Goal: Register for event/course

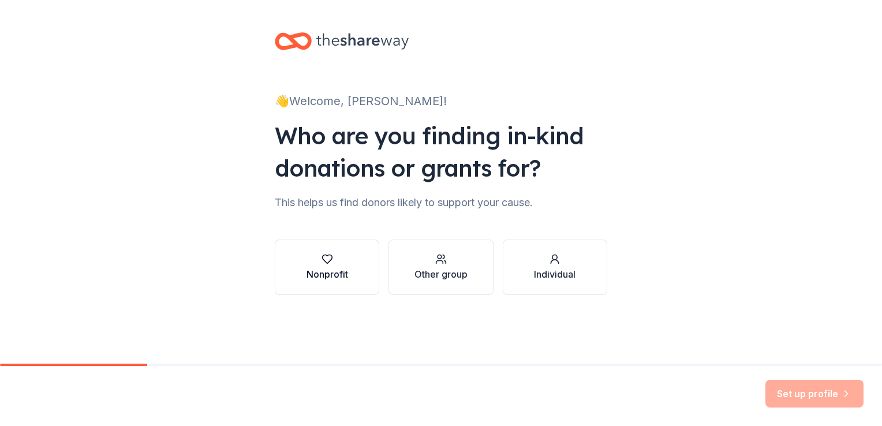
click at [344, 264] on div "button" at bounding box center [328, 260] width 42 height 12
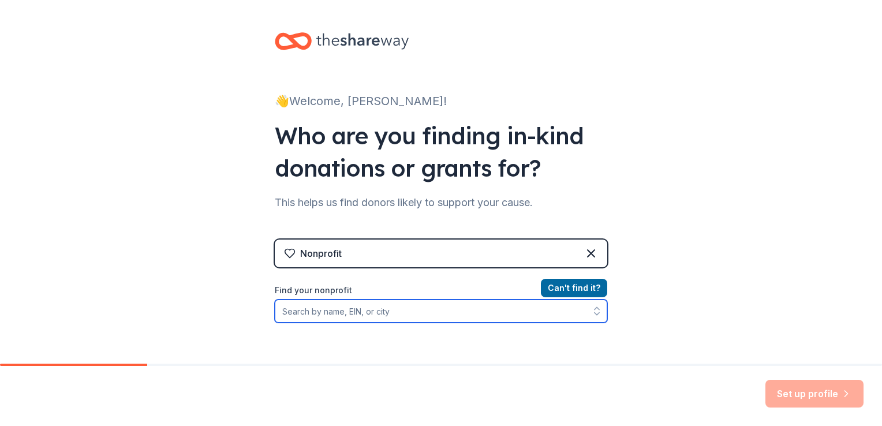
click at [471, 312] on input "Find your nonprofit" at bounding box center [441, 311] width 333 height 23
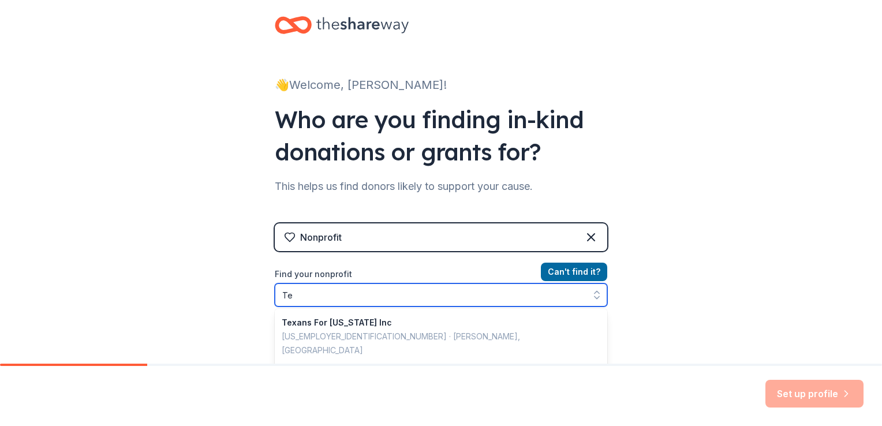
type input "T"
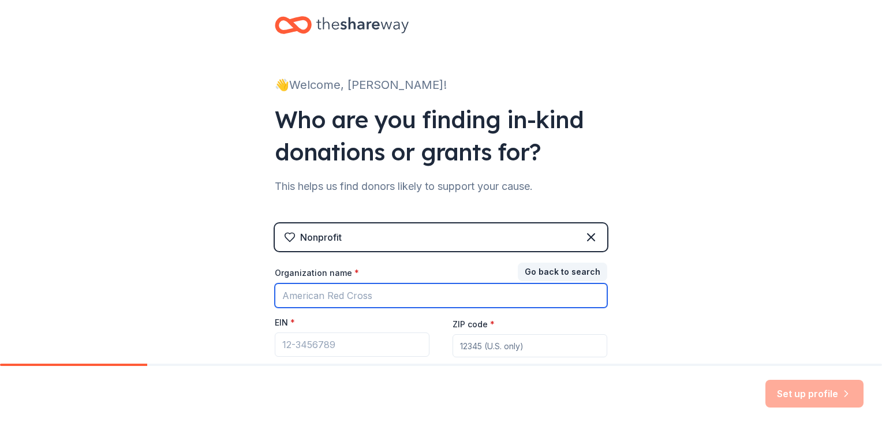
click at [397, 286] on input "Organization name *" at bounding box center [441, 296] width 333 height 24
type input "abilene"
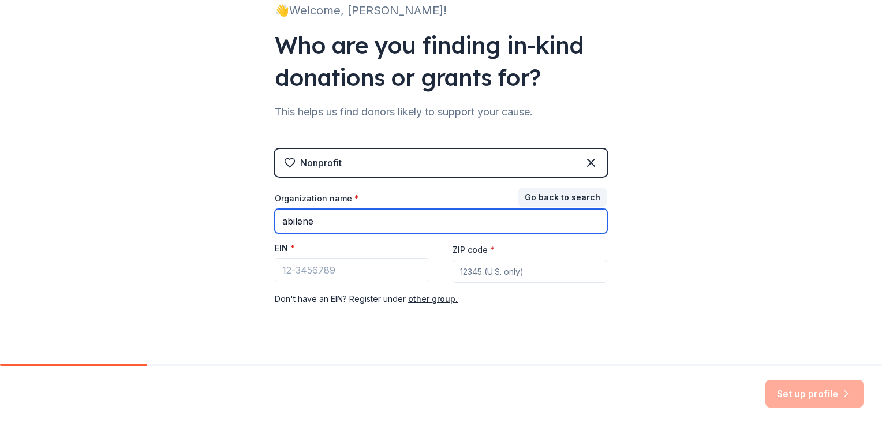
scroll to position [111, 0]
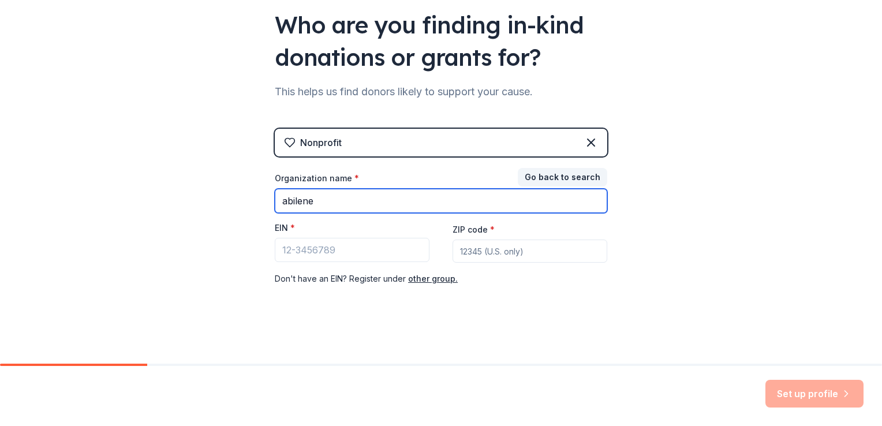
drag, startPoint x: 329, startPoint y: 204, endPoint x: 217, endPoint y: 212, distance: 112.3
click at [217, 212] on div "👋 Welcome, [PERSON_NAME]! Who are you finding in-kind donations or grants for? …" at bounding box center [441, 126] width 882 height 475
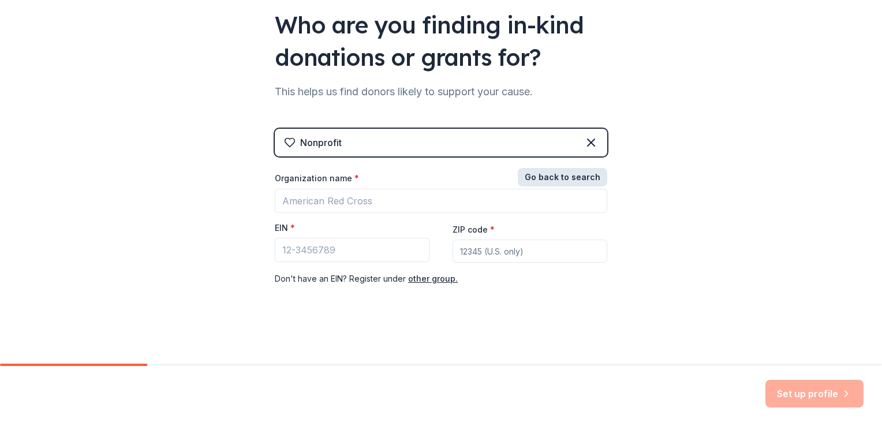
click at [550, 172] on button "Go back to search" at bounding box center [563, 177] width 90 height 18
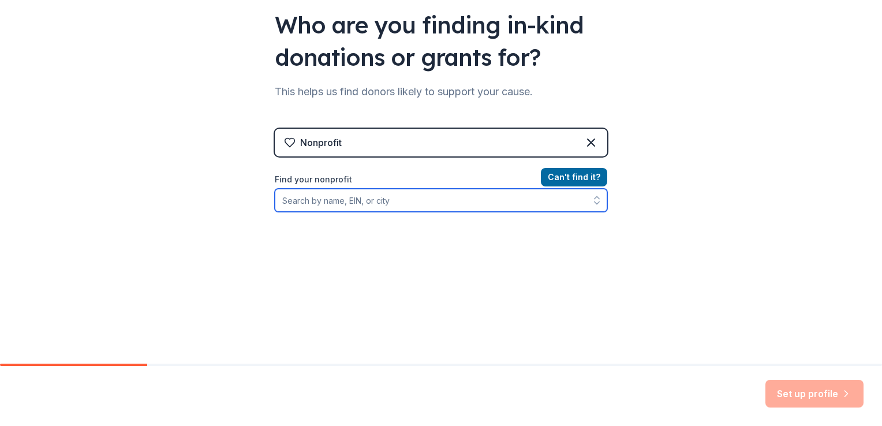
click at [381, 197] on input "Find your nonprofit" at bounding box center [441, 200] width 333 height 23
type input "abilene"
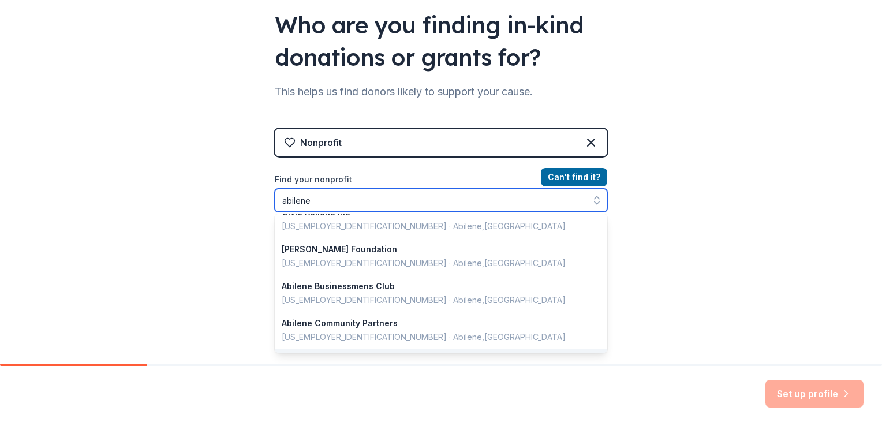
scroll to position [818, 0]
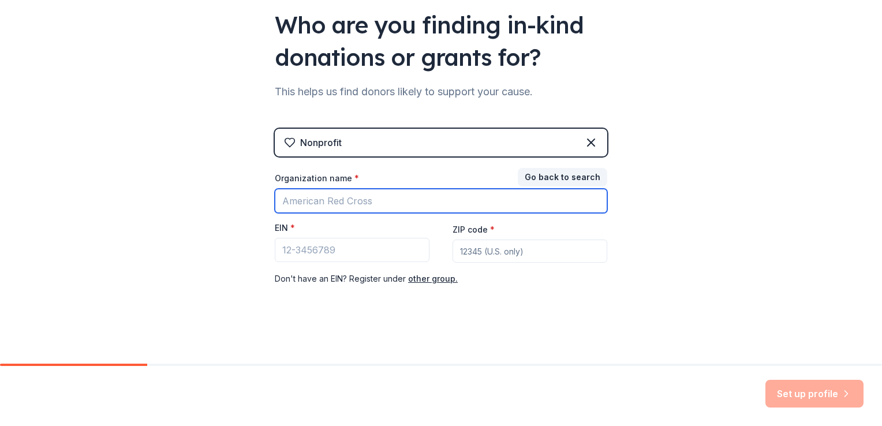
click at [363, 198] on input "Organization name *" at bounding box center [441, 201] width 333 height 24
type input "[US_STATE][GEOGRAPHIC_DATA] - [GEOGRAPHIC_DATA] campus"
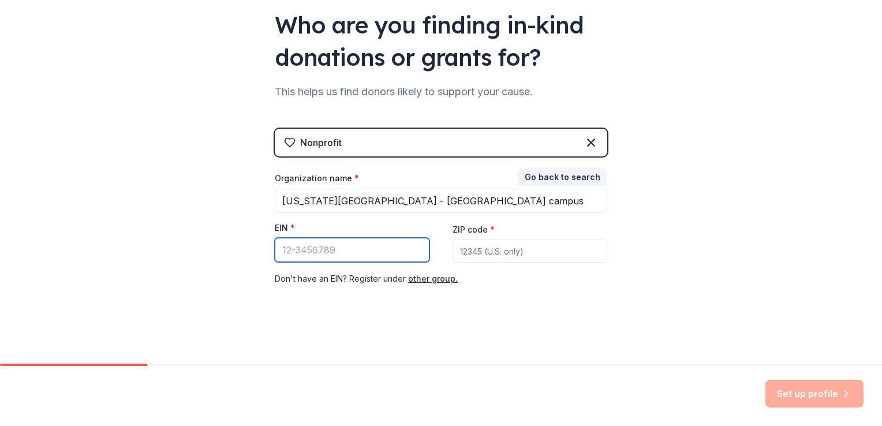
click at [396, 255] on input "EIN *" at bounding box center [352, 250] width 155 height 24
drag, startPoint x: 314, startPoint y: 247, endPoint x: 300, endPoint y: 248, distance: 14.5
click at [300, 248] on input "EIN *" at bounding box center [352, 250] width 155 height 24
paste input "17-5266801"
type input "17-5266801"
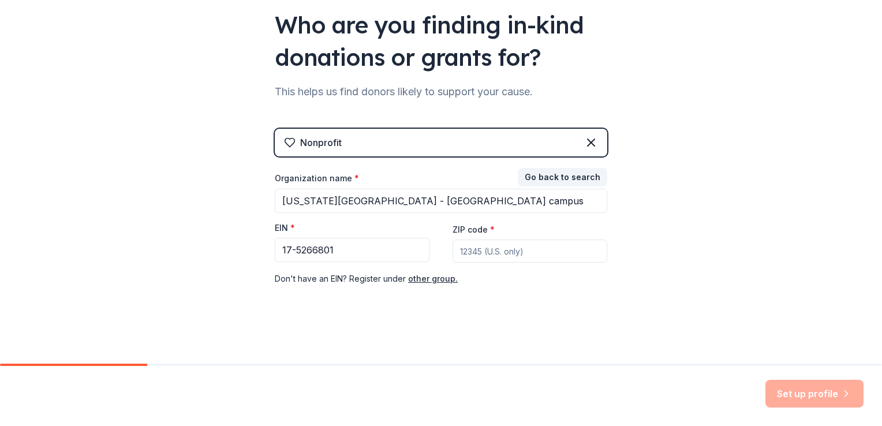
drag, startPoint x: 474, startPoint y: 257, endPoint x: 496, endPoint y: 289, distance: 38.9
click at [496, 289] on div "Nonprofit Go back to search Organization name * [US_STATE][GEOGRAPHIC_DATA] - […" at bounding box center [441, 219] width 333 height 180
click at [484, 254] on input "ZIP code *" at bounding box center [530, 251] width 155 height 23
type input "79601"
click at [680, 217] on div "👋 Welcome, [PERSON_NAME]! Who are you finding in-kind donations or grants for? …" at bounding box center [441, 126] width 882 height 475
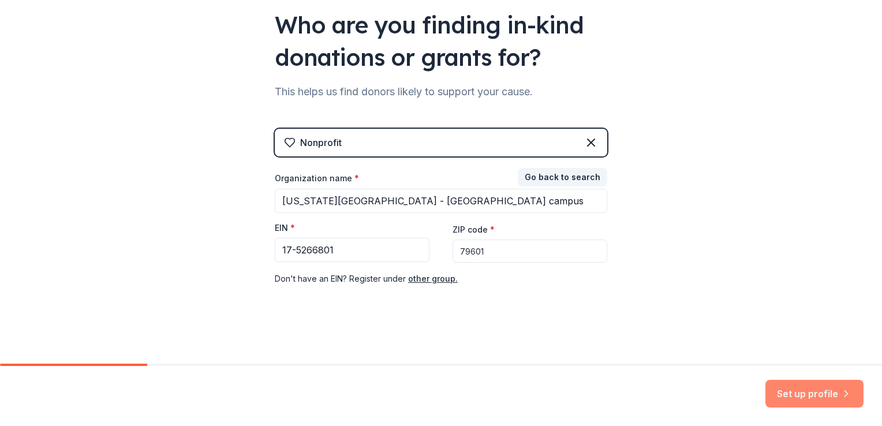
click at [798, 387] on button "Set up profile" at bounding box center [815, 394] width 98 height 28
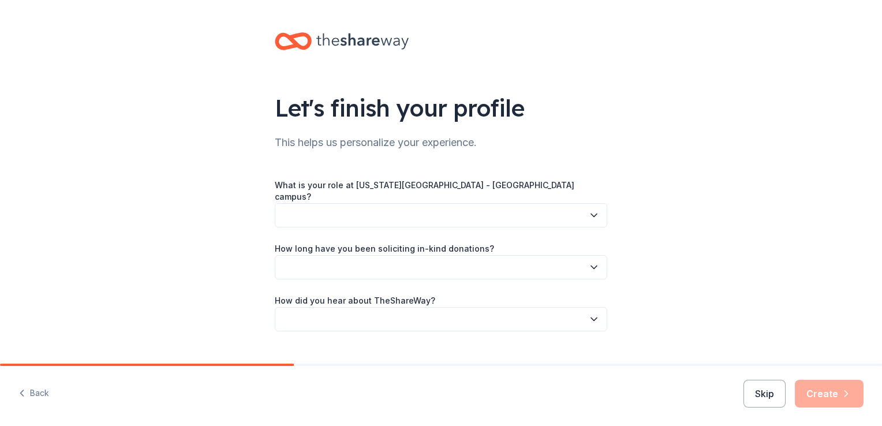
click at [588, 210] on icon "button" at bounding box center [594, 216] width 12 height 12
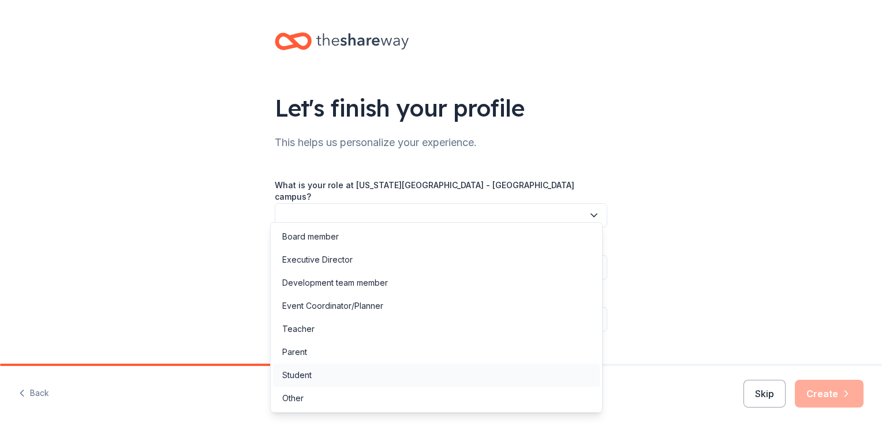
click at [346, 378] on div "Student" at bounding box center [436, 375] width 327 height 23
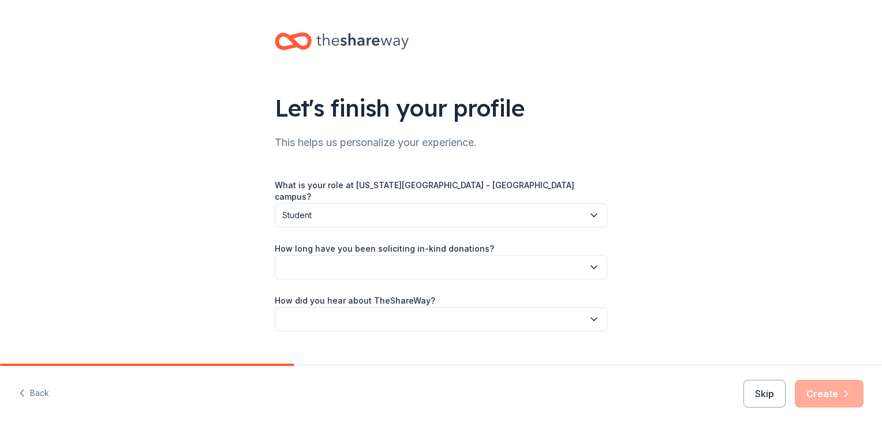
click at [563, 208] on span "Student" at bounding box center [432, 215] width 301 height 14
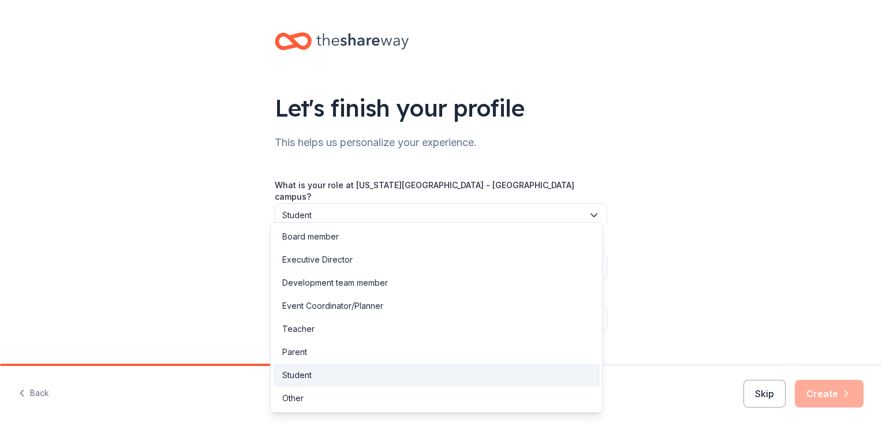
click at [563, 208] on span "Student" at bounding box center [432, 215] width 301 height 14
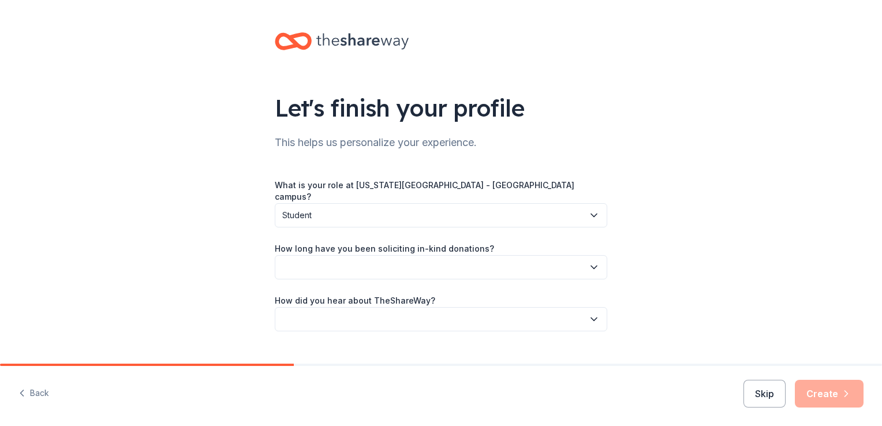
click at [495, 259] on button "button" at bounding box center [441, 267] width 333 height 24
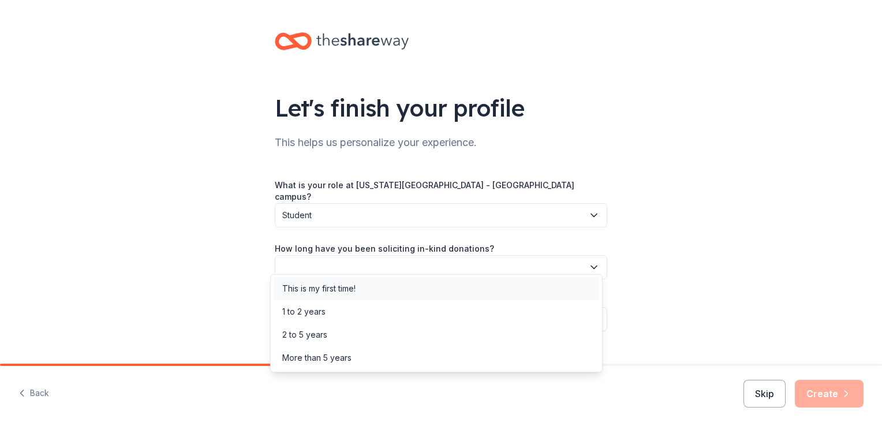
click at [368, 290] on div "This is my first time!" at bounding box center [436, 288] width 327 height 23
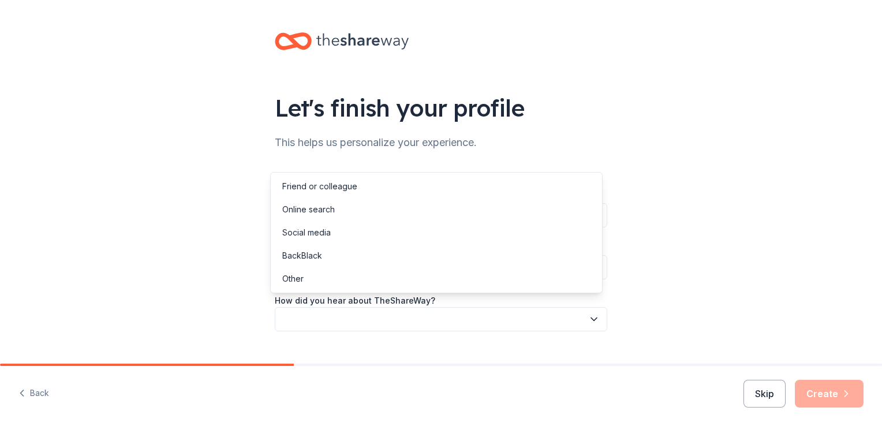
click at [383, 316] on button "button" at bounding box center [441, 319] width 333 height 24
click at [352, 185] on div "Friend or colleague" at bounding box center [319, 187] width 75 height 14
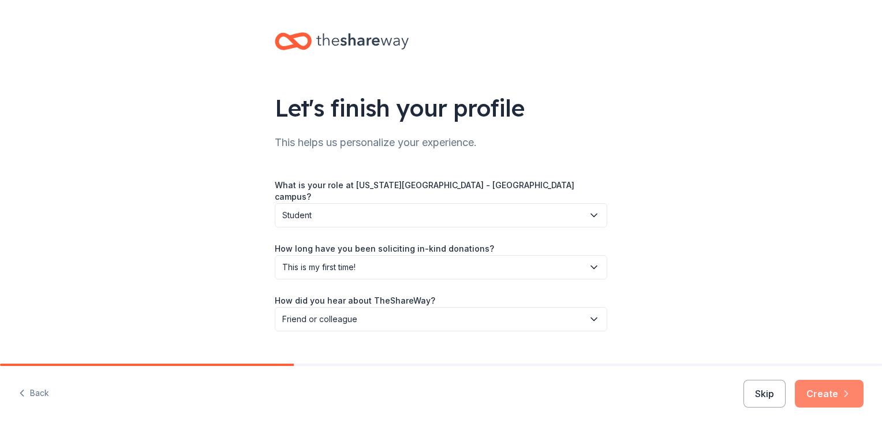
click at [830, 392] on button "Create" at bounding box center [829, 394] width 69 height 28
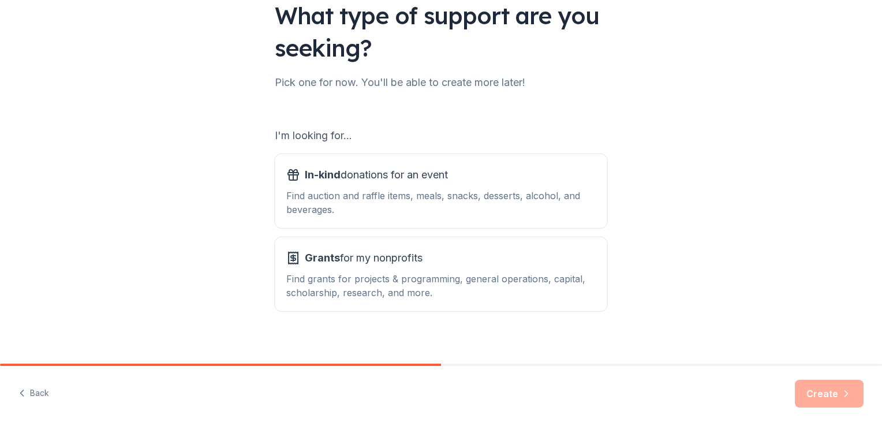
scroll to position [97, 0]
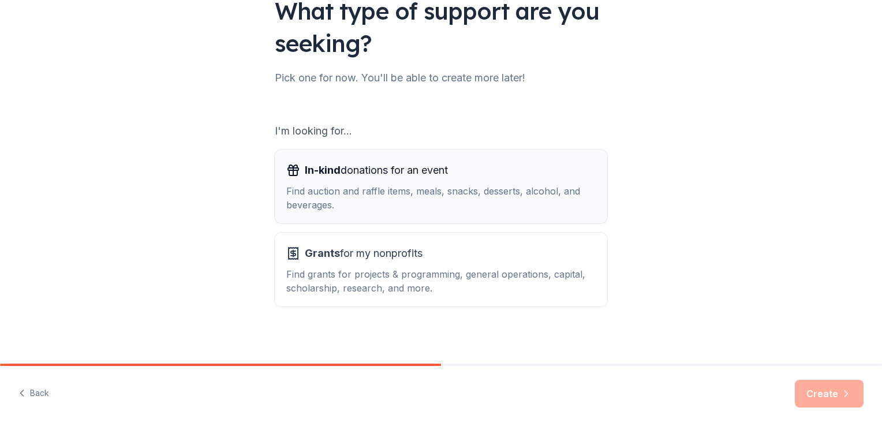
click at [430, 203] on div "Find auction and raffle items, meals, snacks, desserts, alcohol, and beverages." at bounding box center [441, 198] width 310 height 28
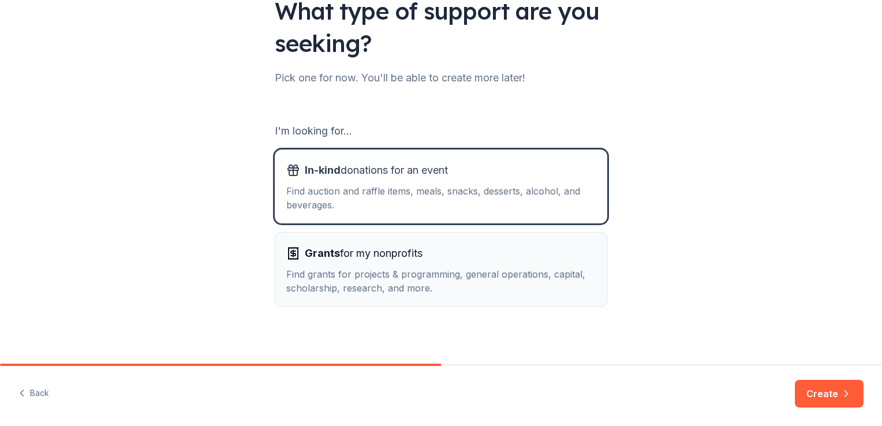
click at [419, 271] on div "Find grants for projects & programming, general operations, capital, scholarshi…" at bounding box center [441, 281] width 310 height 28
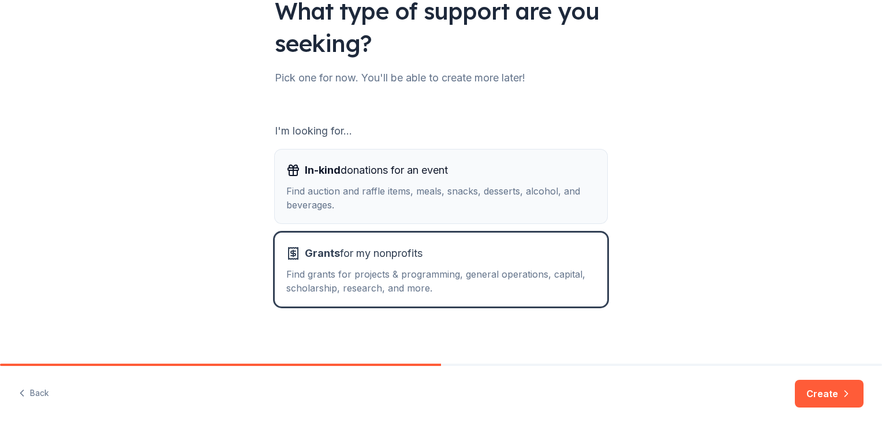
click at [421, 199] on div "Find auction and raffle items, meals, snacks, desserts, alcohol, and beverages." at bounding box center [441, 198] width 310 height 28
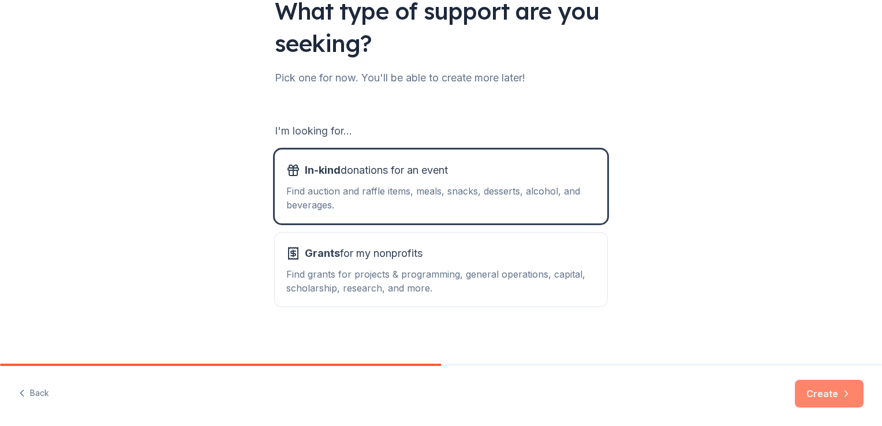
click at [841, 388] on icon "button" at bounding box center [847, 394] width 12 height 12
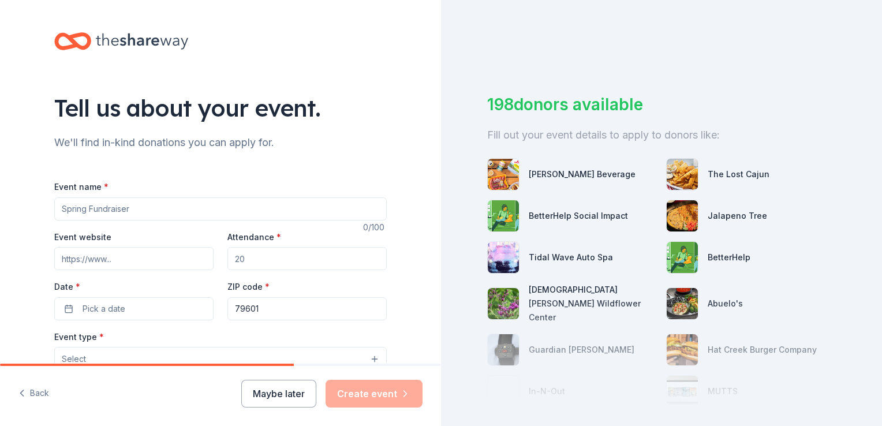
click at [176, 213] on input "Event name *" at bounding box center [220, 209] width 333 height 23
type input "Abilene Fall Festival"
click at [136, 258] on input "Event website" at bounding box center [133, 258] width 159 height 23
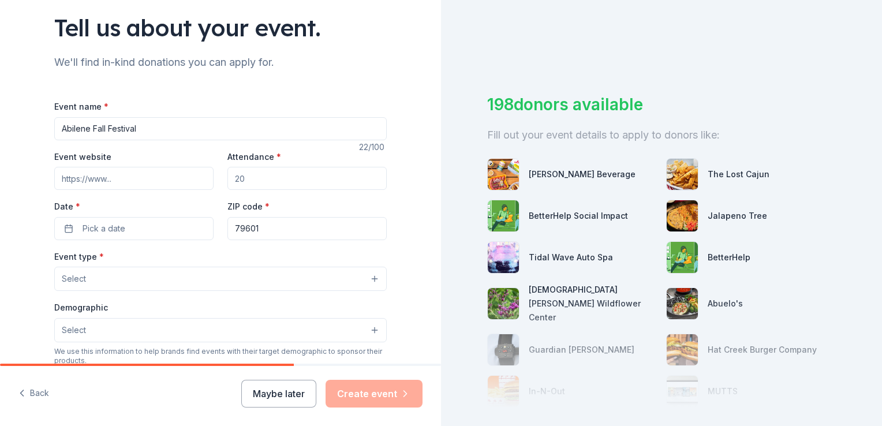
scroll to position [95, 0]
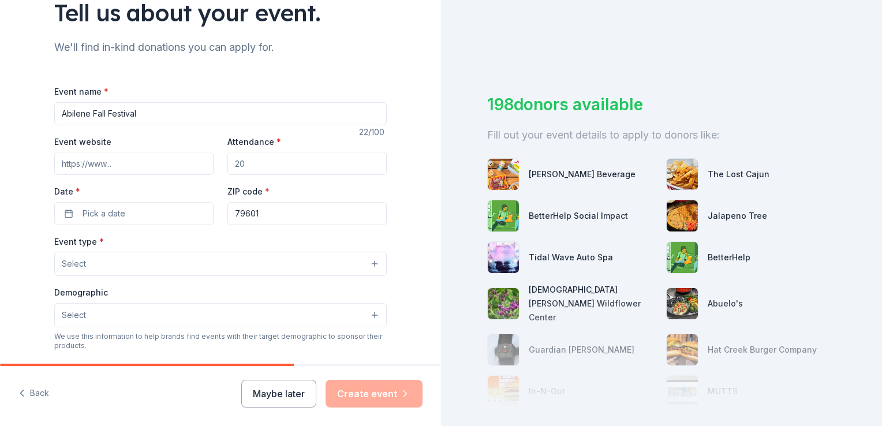
click at [311, 161] on input "Attendance *" at bounding box center [307, 163] width 159 height 23
type input "150"
click at [127, 214] on button "Pick a date" at bounding box center [133, 213] width 159 height 23
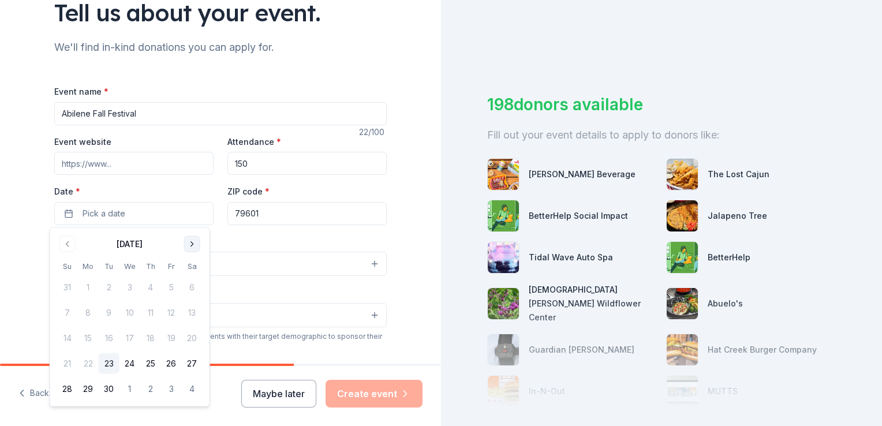
click at [192, 245] on button "Go to next month" at bounding box center [192, 244] width 16 height 16
click at [169, 365] on button "24" at bounding box center [171, 363] width 21 height 21
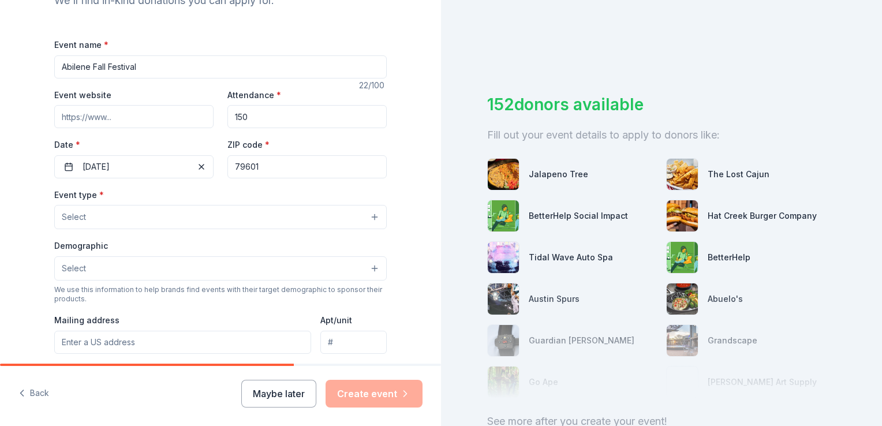
scroll to position [143, 0]
click at [224, 215] on button "Select" at bounding box center [220, 216] width 333 height 24
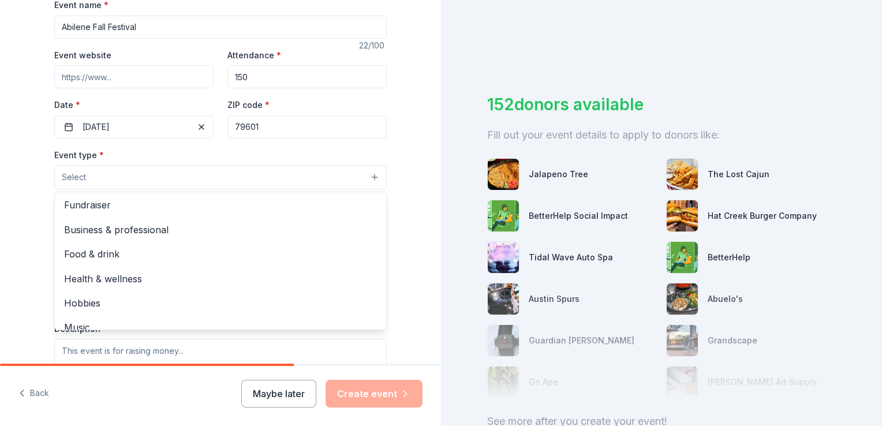
scroll to position [0, 0]
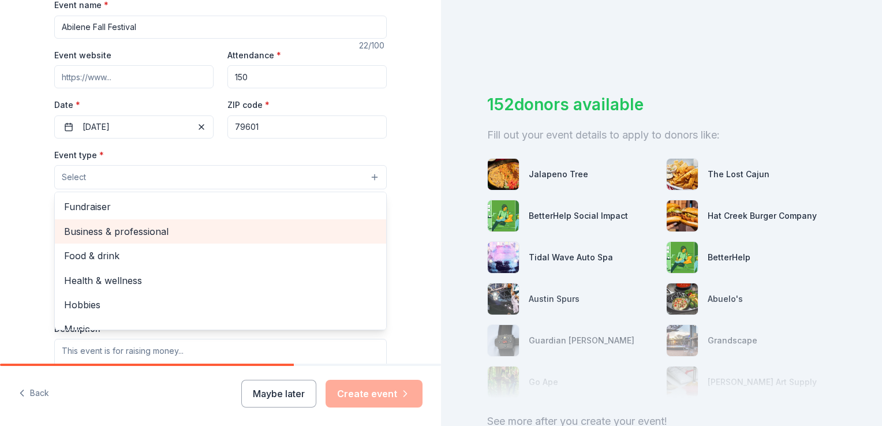
click at [284, 232] on span "Business & professional" at bounding box center [220, 231] width 313 height 15
click at [162, 228] on span "Food & drink" at bounding box center [220, 232] width 313 height 15
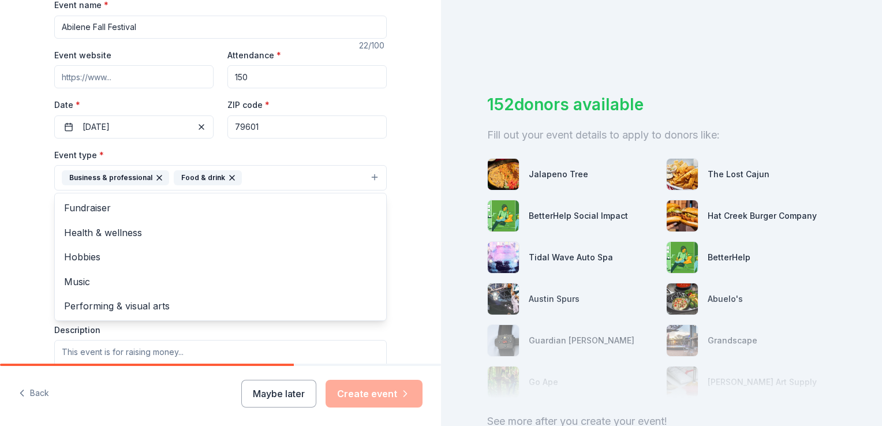
click at [411, 178] on div "Tell us about your event. We'll find in-kind donations you can apply for. Event…" at bounding box center [220, 203] width 441 height 770
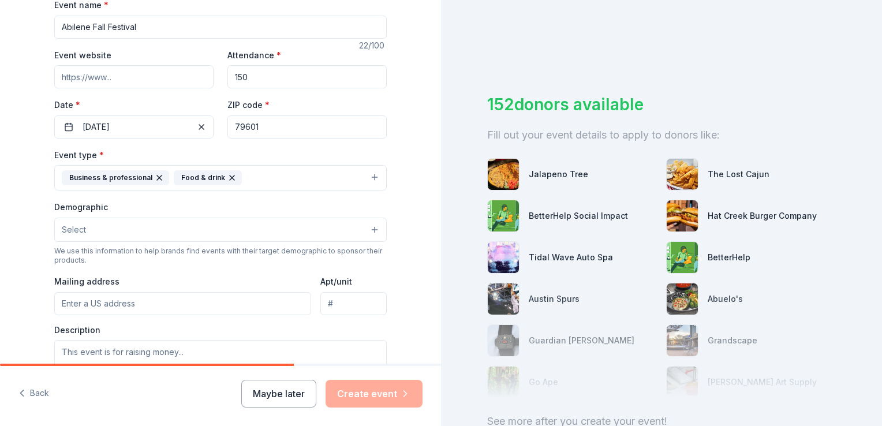
click at [278, 221] on button "Select" at bounding box center [220, 230] width 333 height 24
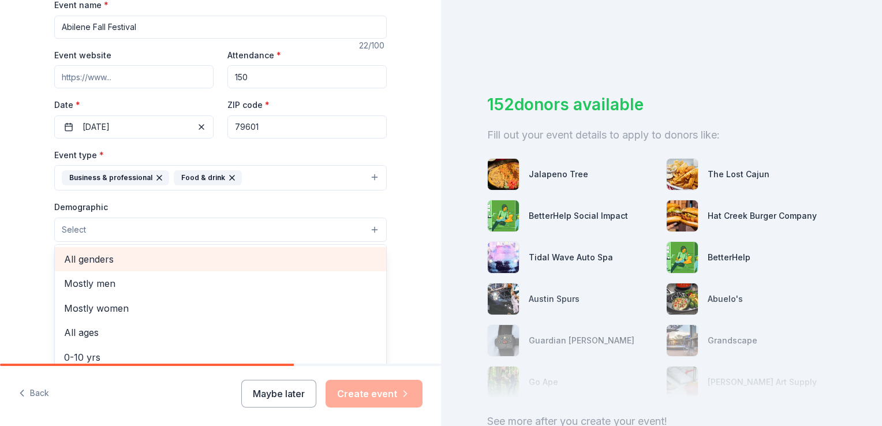
click at [123, 257] on span "All genders" at bounding box center [220, 259] width 313 height 15
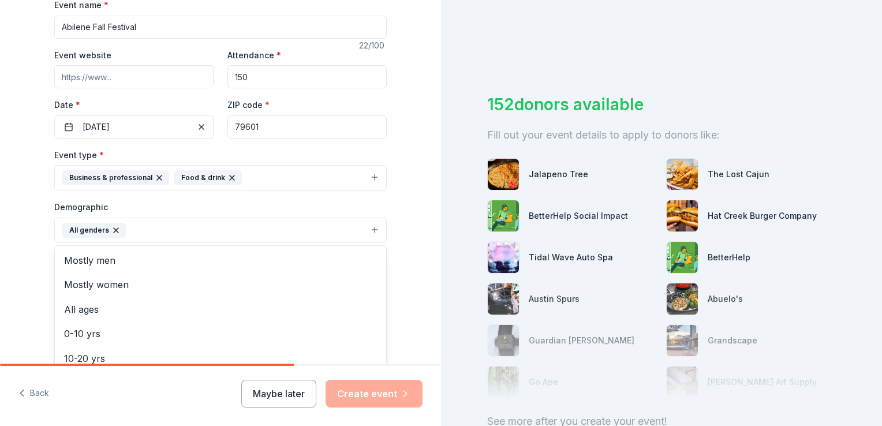
click at [392, 174] on div "Tell us about your event. We'll find in-kind donations you can apply for. Event…" at bounding box center [221, 203] width 370 height 771
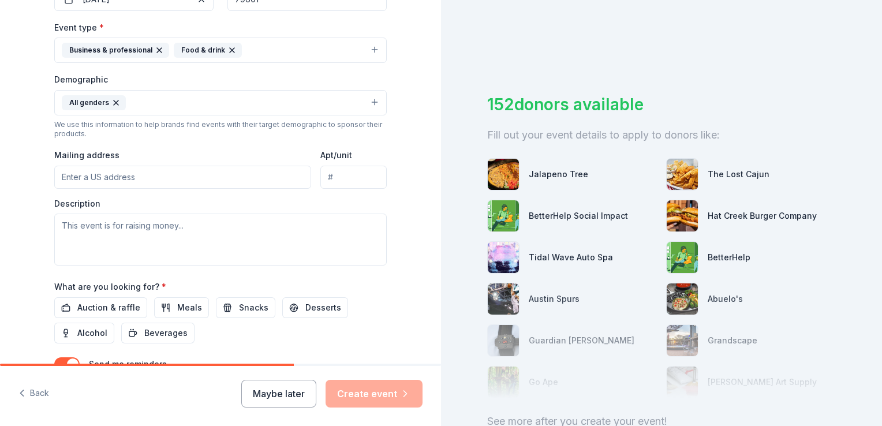
scroll to position [319, 0]
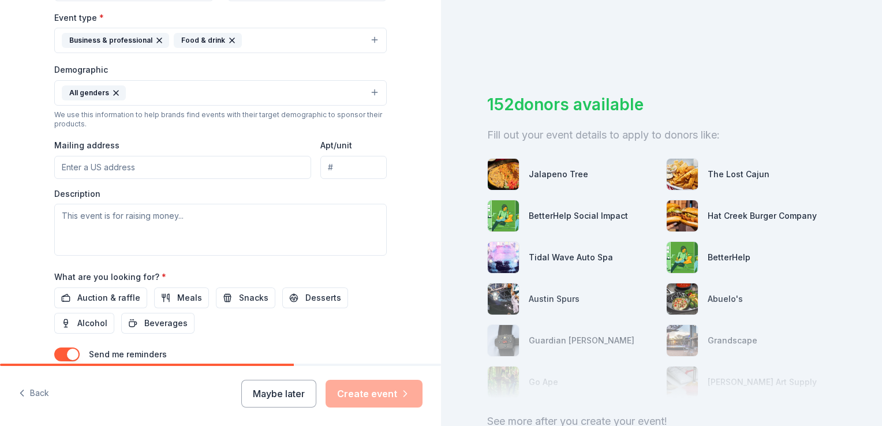
click at [99, 166] on input "Mailing address" at bounding box center [182, 167] width 257 height 23
type input "[STREET_ADDRESS]"
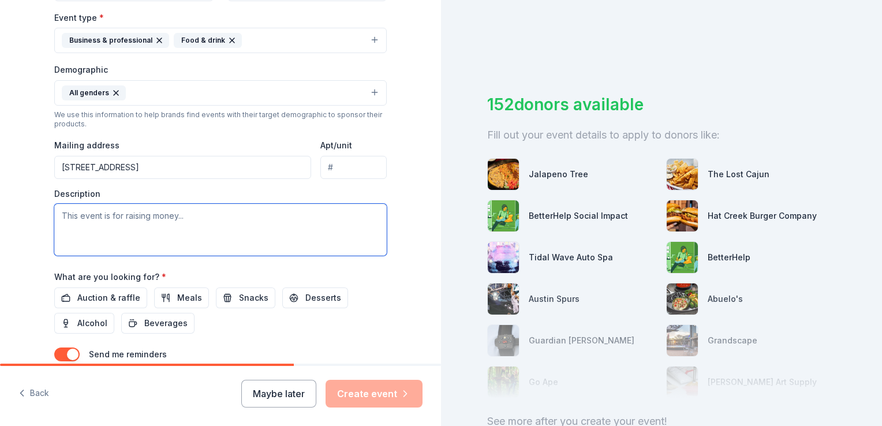
click at [189, 216] on textarea at bounding box center [220, 230] width 333 height 52
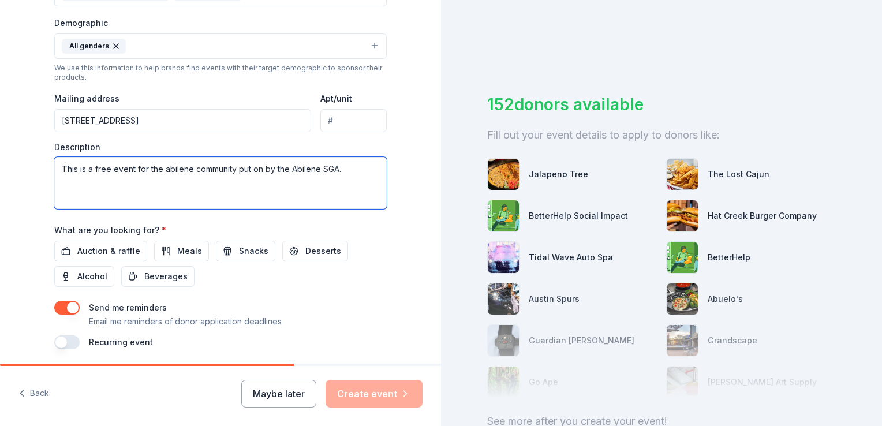
scroll to position [407, 0]
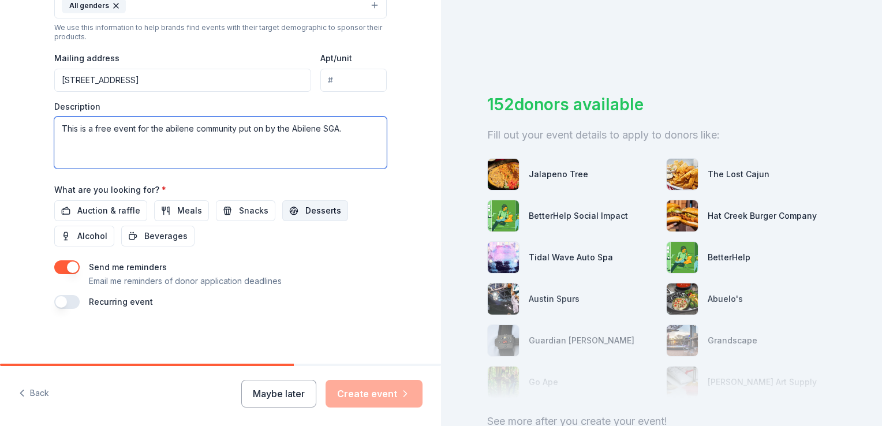
type textarea "This is a free event for the abilene community put on by the Abilene SGA."
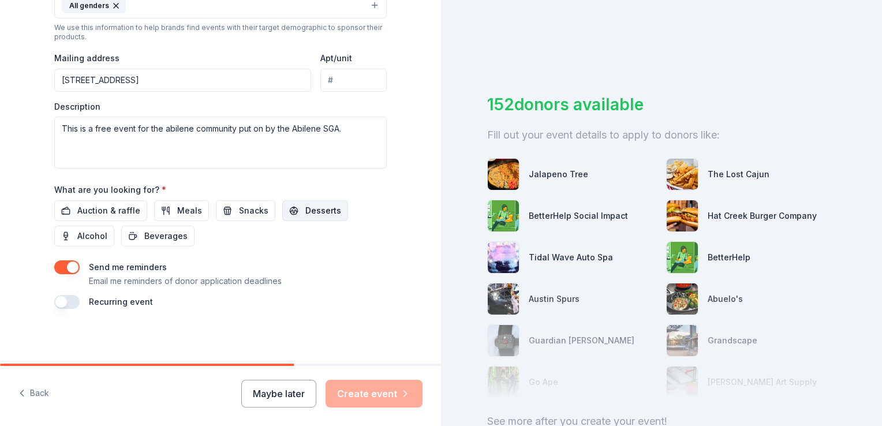
click at [313, 214] on span "Desserts" at bounding box center [323, 211] width 36 height 14
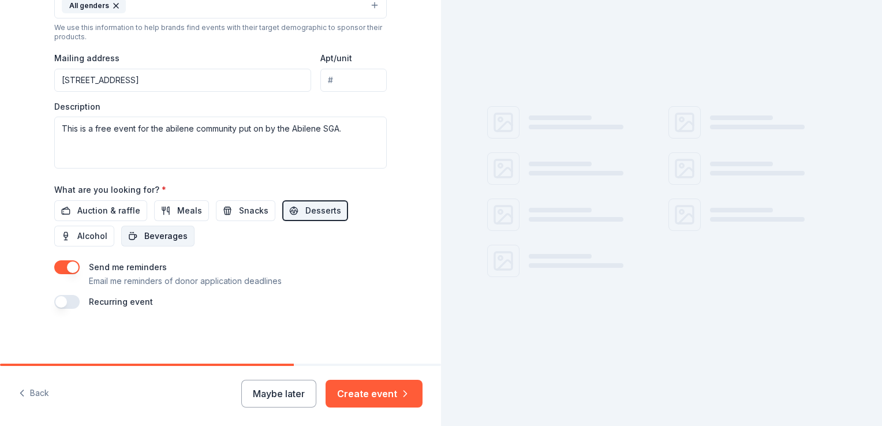
click at [146, 237] on span "Beverages" at bounding box center [165, 236] width 43 height 14
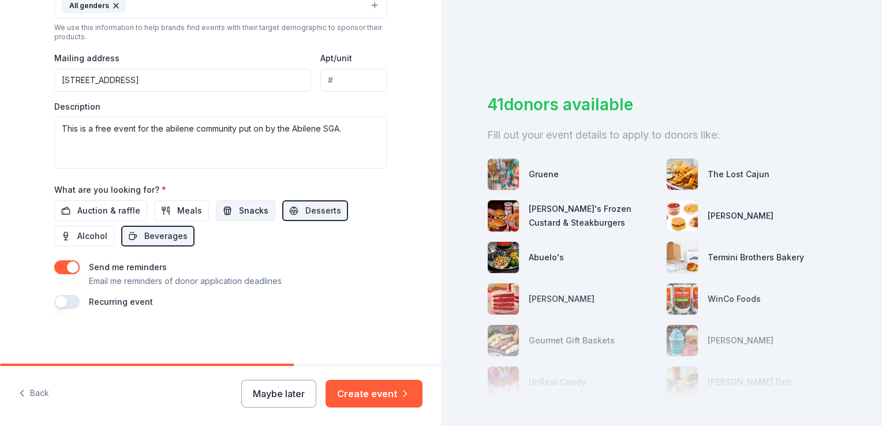
click at [221, 207] on button "Snacks" at bounding box center [245, 210] width 59 height 21
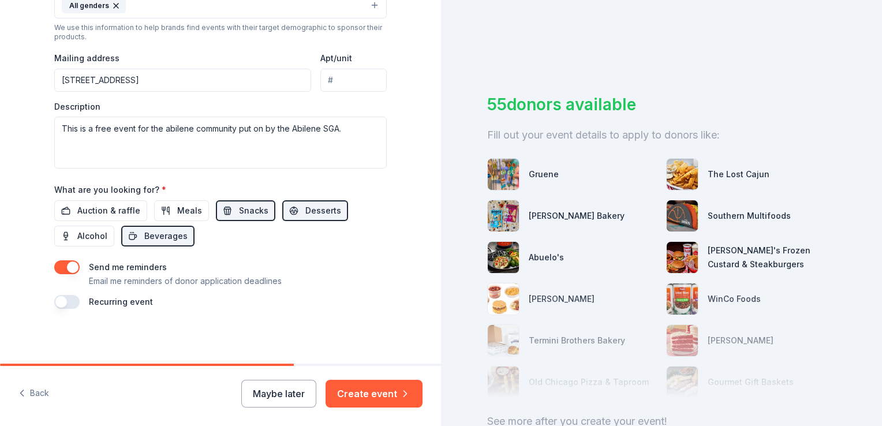
click at [66, 269] on button "button" at bounding box center [66, 267] width 25 height 14
click at [375, 390] on button "Create event" at bounding box center [374, 394] width 97 height 28
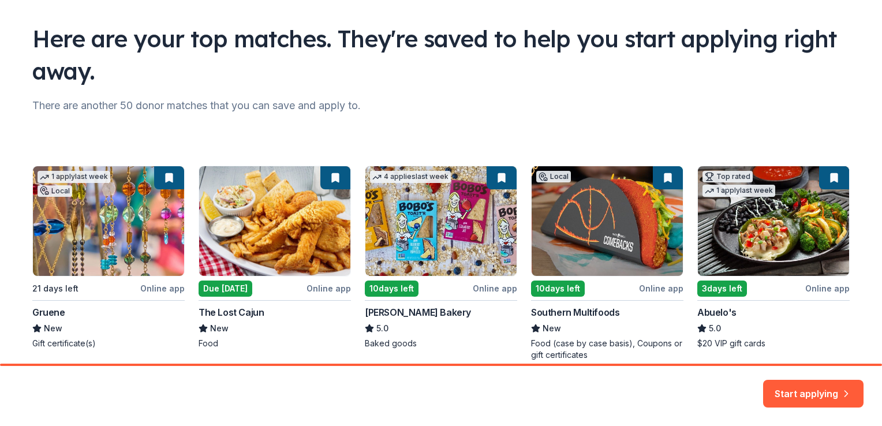
scroll to position [121, 0]
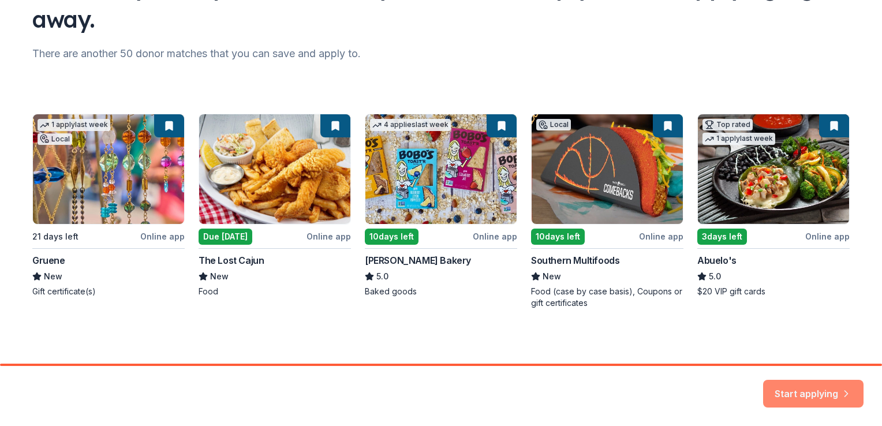
click at [804, 389] on button "Start applying" at bounding box center [813, 387] width 100 height 28
click at [805, 393] on div "Start applying" at bounding box center [813, 394] width 100 height 28
